Goal: Information Seeking & Learning: Check status

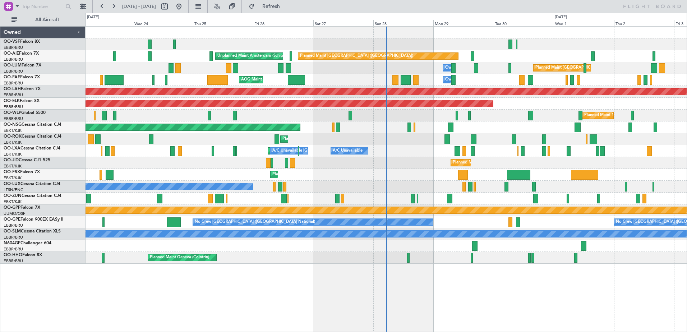
click at [240, 281] on div "Unplanned Maint Amsterdam (Schiphol) Planned Maint [GEOGRAPHIC_DATA] ([GEOGRAPH…" at bounding box center [387, 179] width 602 height 306
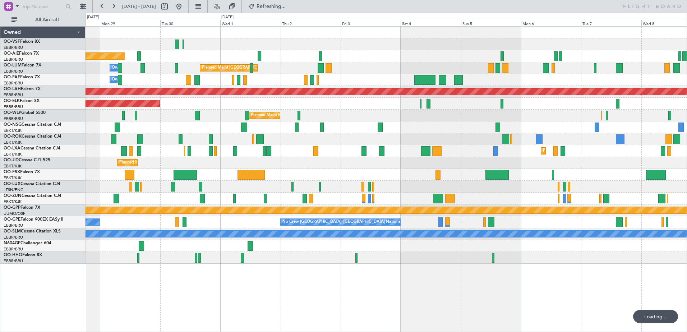
click at [191, 288] on div "Planned Maint [GEOGRAPHIC_DATA] ([GEOGRAPHIC_DATA]) Unplanned Maint Amsterdam (…" at bounding box center [387, 179] width 602 height 306
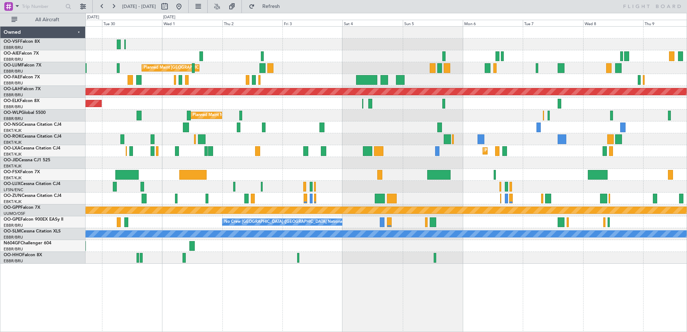
click at [421, 286] on div "Planned Maint [GEOGRAPHIC_DATA] ([GEOGRAPHIC_DATA]) Planned Maint [GEOGRAPHIC_D…" at bounding box center [387, 179] width 602 height 306
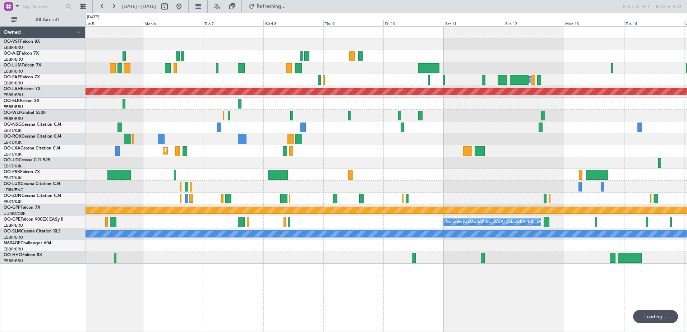
click at [272, 288] on div "Owner Melsbroek Air Base Planned [GEOGRAPHIC_DATA][PERSON_NAME]-[GEOGRAPHIC_DAT…" at bounding box center [387, 179] width 602 height 306
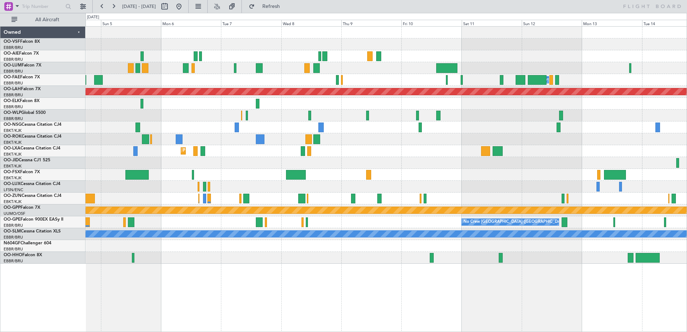
click at [242, 152] on div "Owner Melsbroek Air Base Planned Maint [GEOGRAPHIC_DATA] ([GEOGRAPHIC_DATA]) Pl…" at bounding box center [386, 145] width 601 height 237
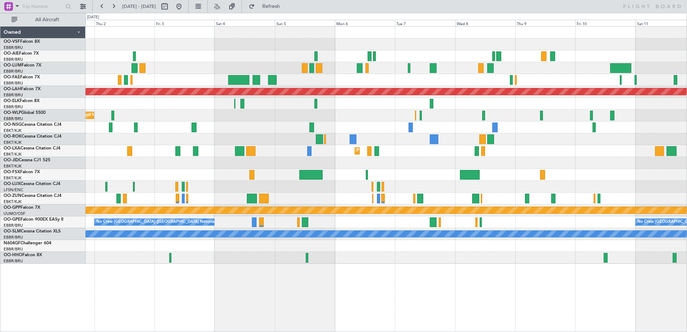
click at [329, 102] on div "Planned Maint [GEOGRAPHIC_DATA] ([GEOGRAPHIC_DATA]) Planned Maint [GEOGRAPHIC_D…" at bounding box center [386, 145] width 601 height 237
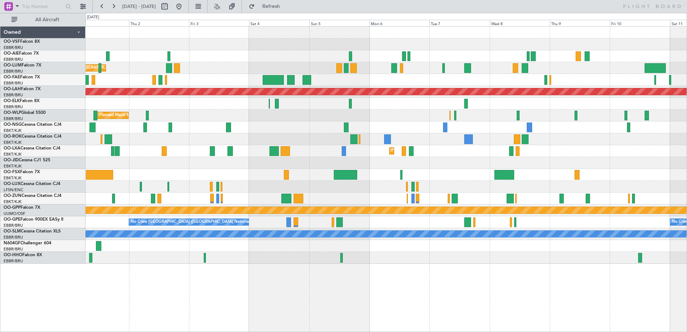
click at [289, 101] on div "Planned Maint [GEOGRAPHIC_DATA] ([GEOGRAPHIC_DATA]) Planned Maint [GEOGRAPHIC_D…" at bounding box center [386, 145] width 601 height 237
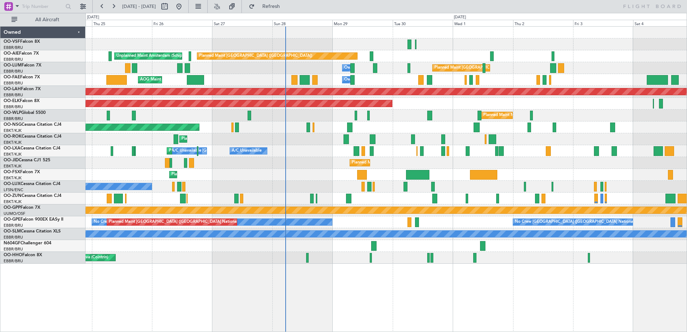
click at [406, 105] on div "Planned Maint [GEOGRAPHIC_DATA] ([GEOGRAPHIC_DATA]) Unplanned Maint Amsterdam (…" at bounding box center [386, 145] width 601 height 237
click at [222, 159] on div "Planned Maint Kortrijk-[GEOGRAPHIC_DATA]" at bounding box center [386, 163] width 601 height 12
